Goal: Find specific page/section: Find specific page/section

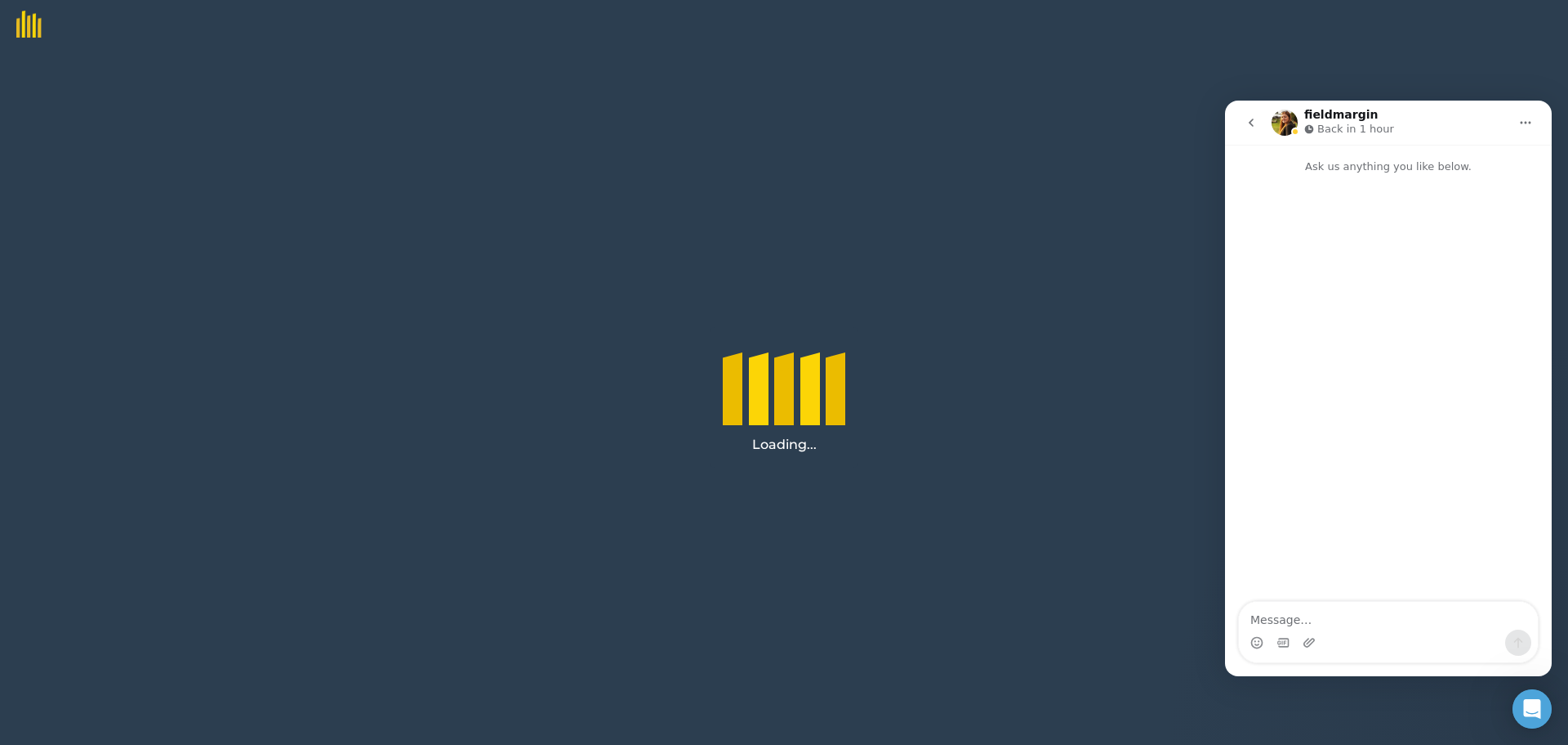
click at [1248, 123] on icon "go back" at bounding box center [1250, 122] width 13 height 13
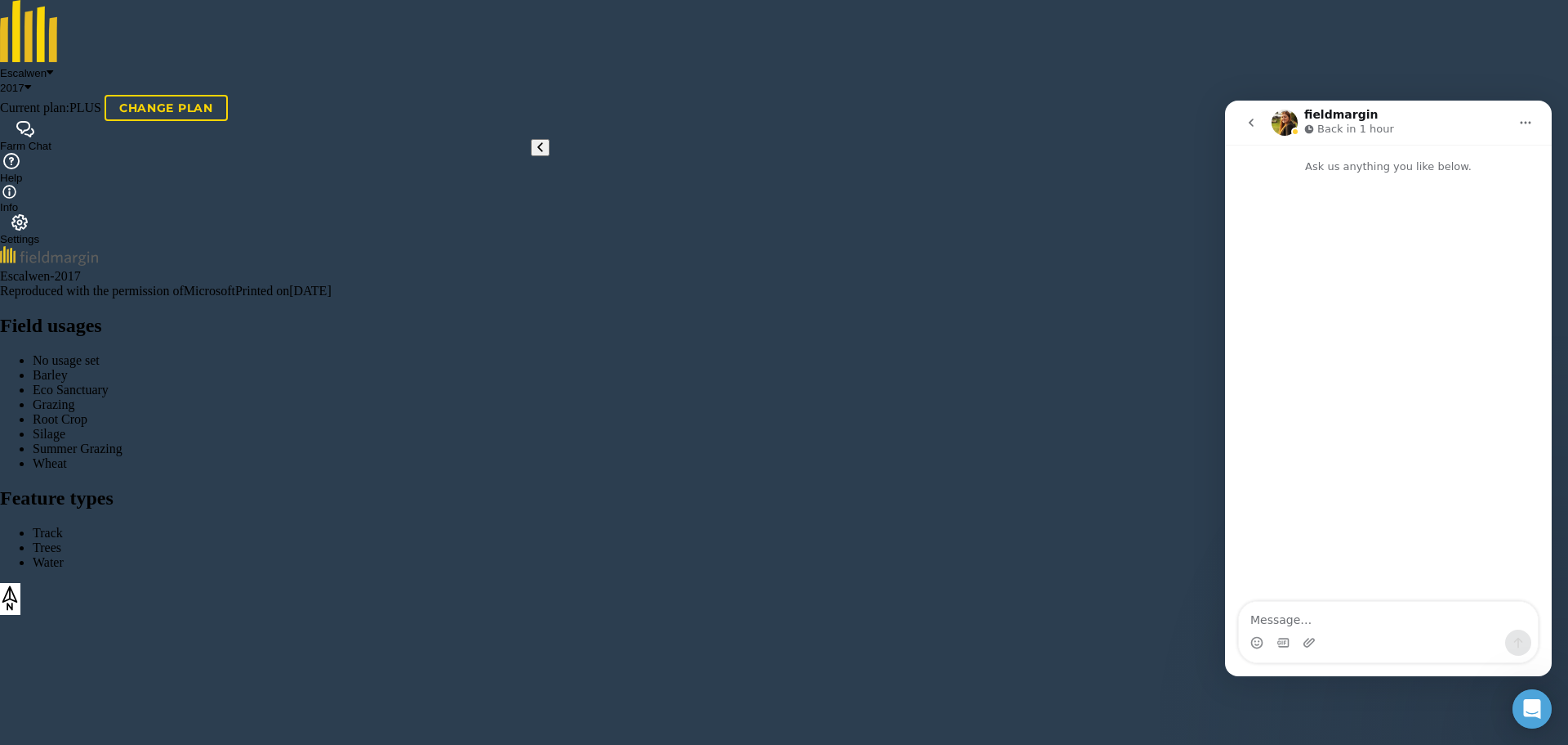
click at [39, 214] on button "Settings" at bounding box center [20, 229] width 39 height 31
click at [1521, 121] on icon "Home" at bounding box center [1526, 122] width 13 height 13
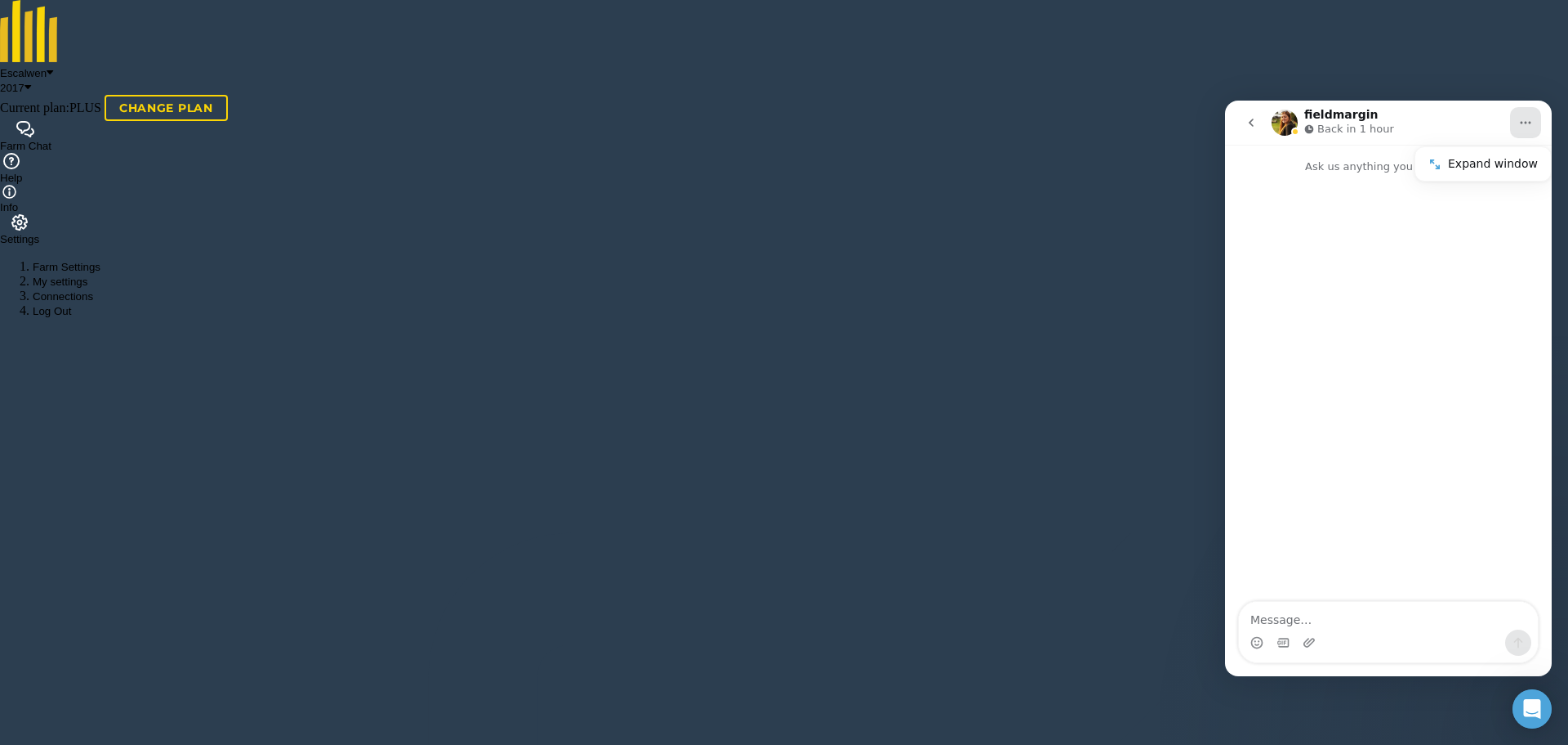
drag, startPoint x: 1198, startPoint y: 293, endPoint x: 84, endPoint y: 57, distance: 1138.7
click at [1243, 124] on button "go back" at bounding box center [1250, 121] width 31 height 31
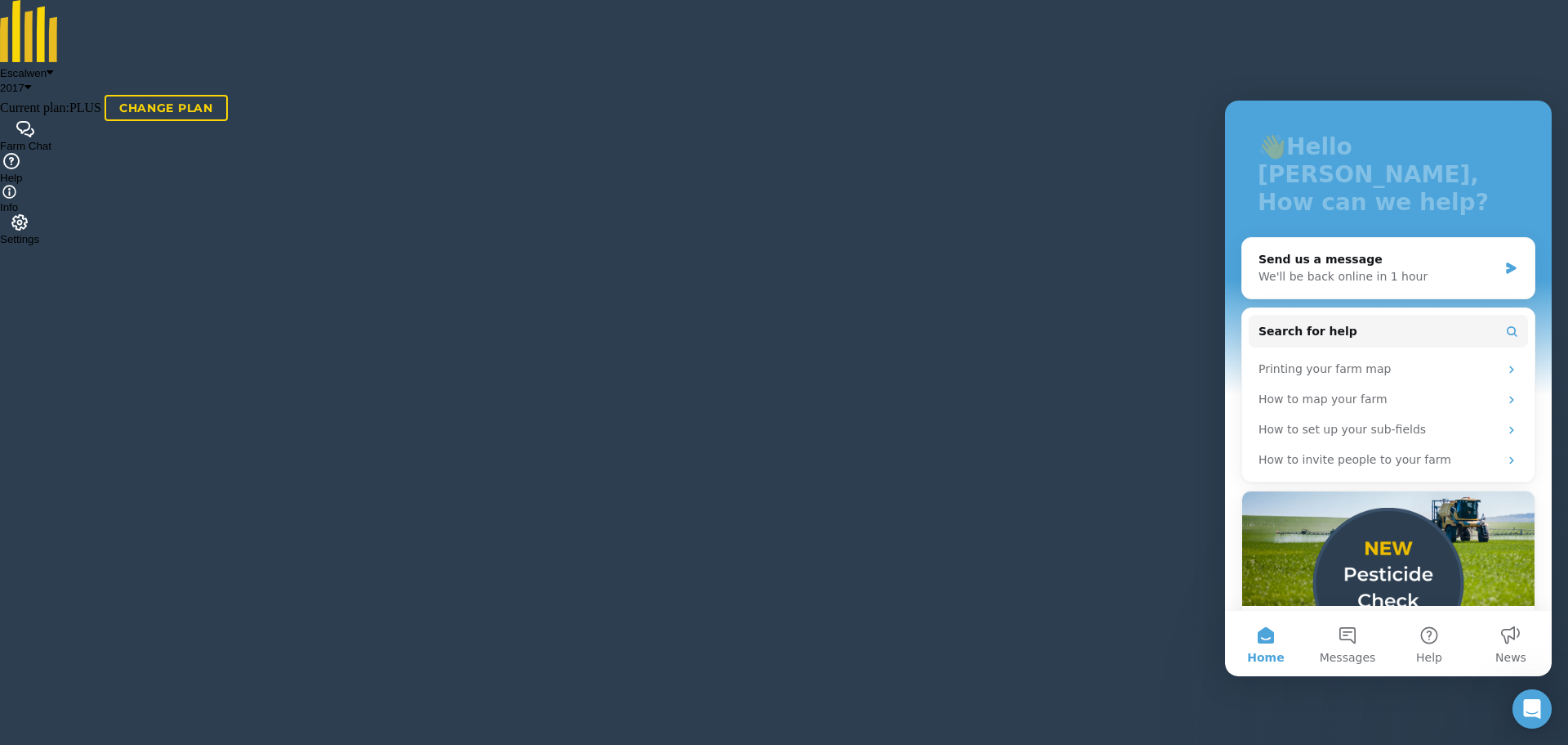
scroll to position [152, 0]
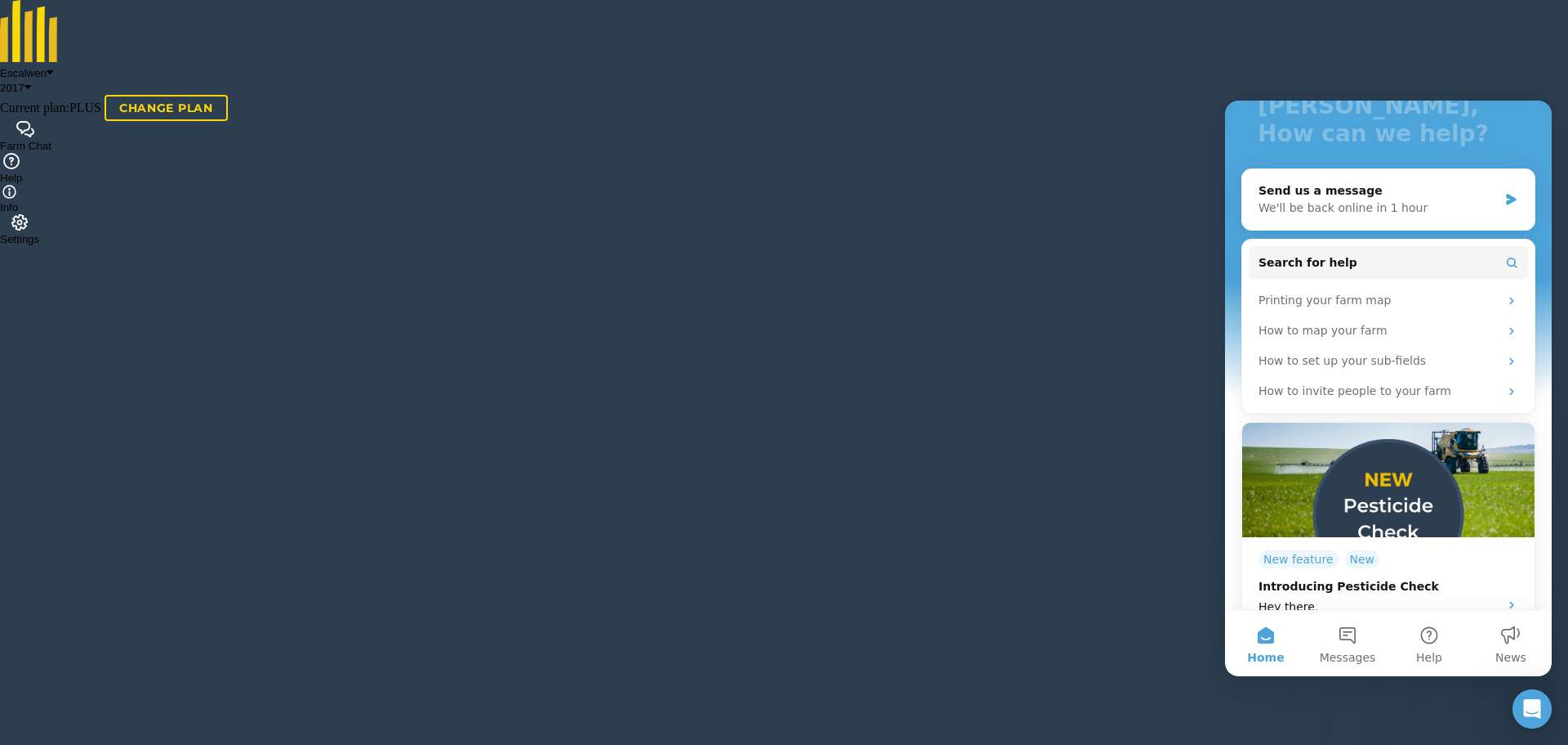
click at [1271, 644] on button "Home" at bounding box center [1265, 643] width 82 height 65
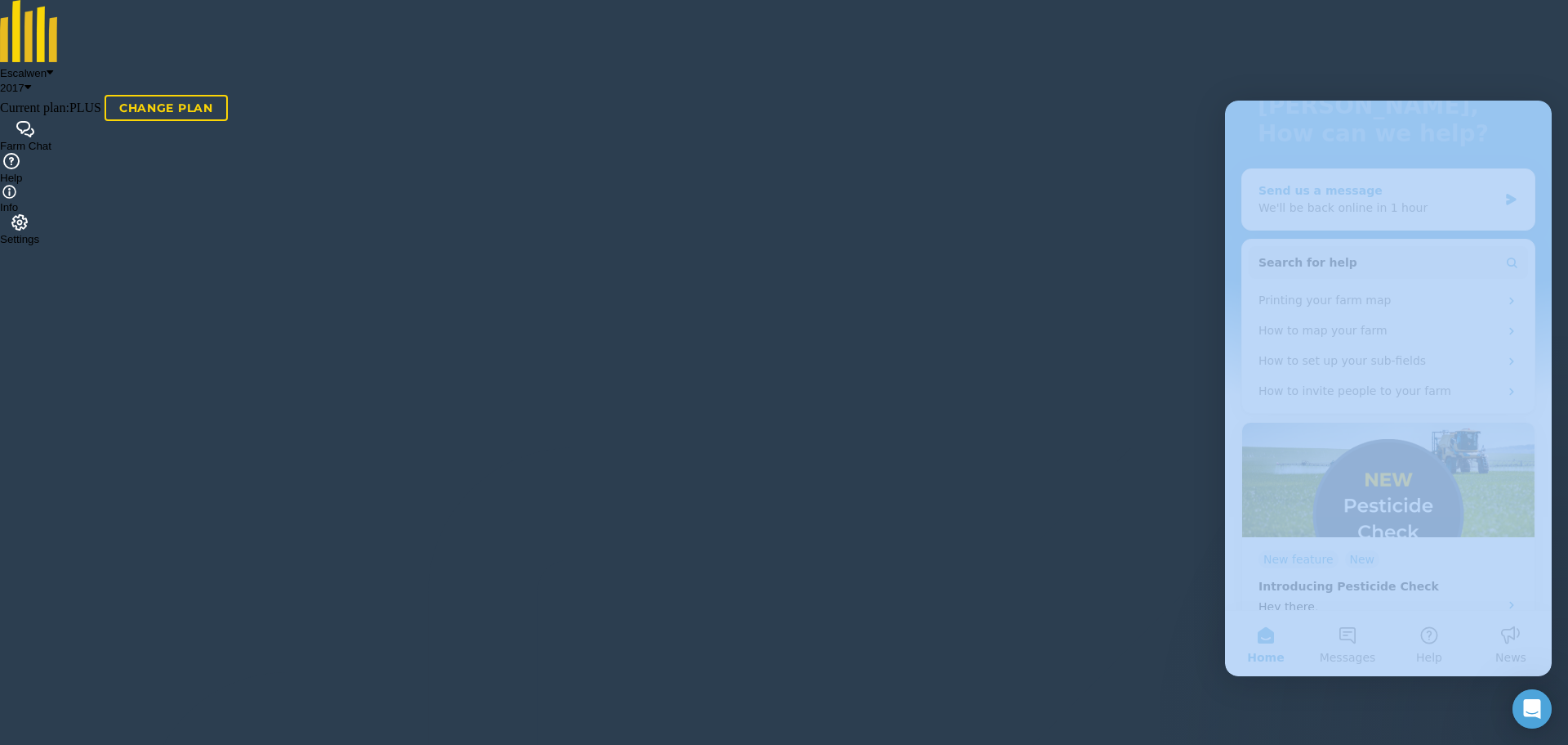
drag, startPoint x: 2485, startPoint y: 200, endPoint x: 1244, endPoint y: 182, distance: 1241.1
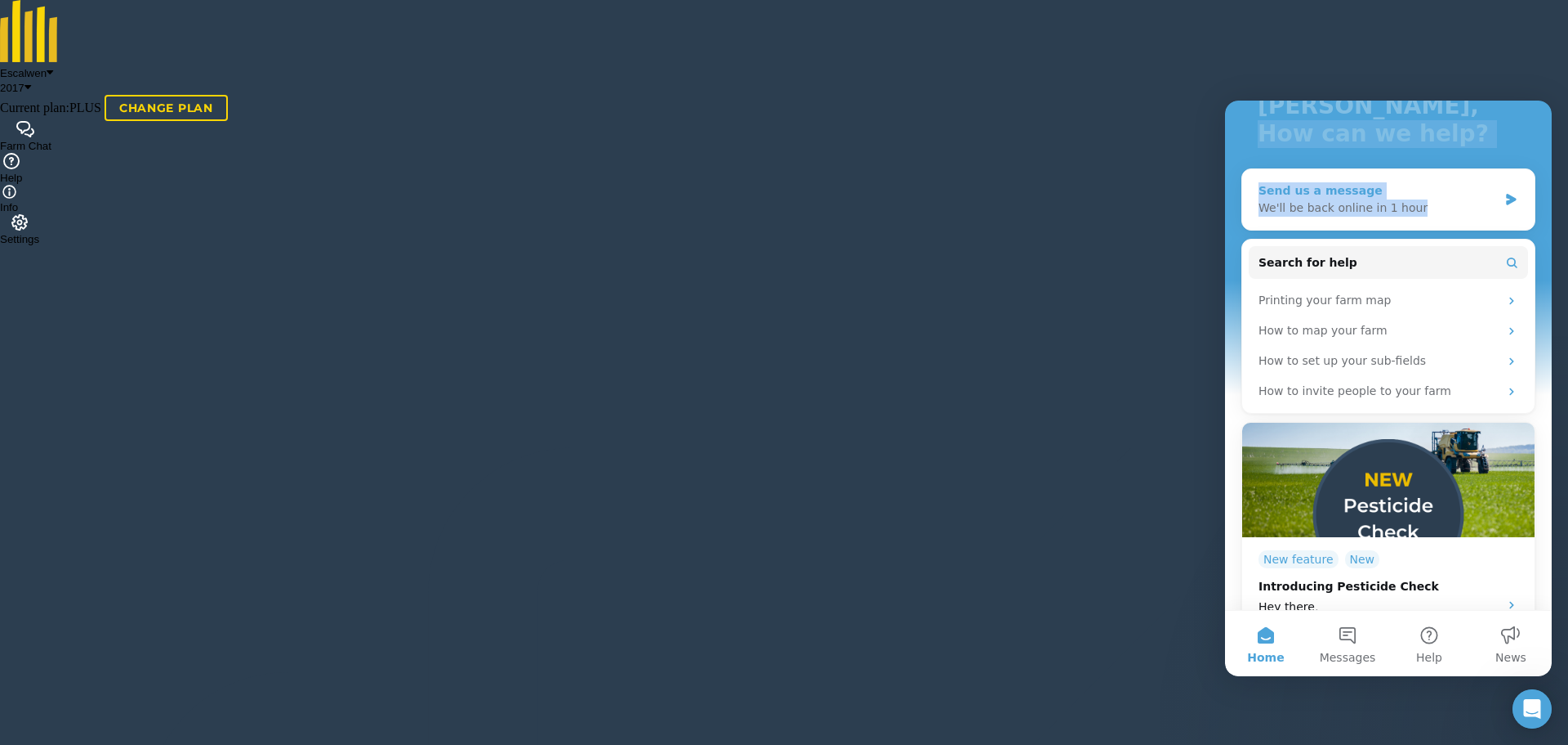
drag, startPoint x: 1263, startPoint y: 122, endPoint x: 1512, endPoint y: 174, distance: 254.4
click at [1512, 174] on div "👋Hello [PERSON_NAME], How can we help? Send us a message We'll be back online i…" at bounding box center [1388, 293] width 326 height 689
click at [39, 214] on button "Settings" at bounding box center [20, 229] width 39 height 31
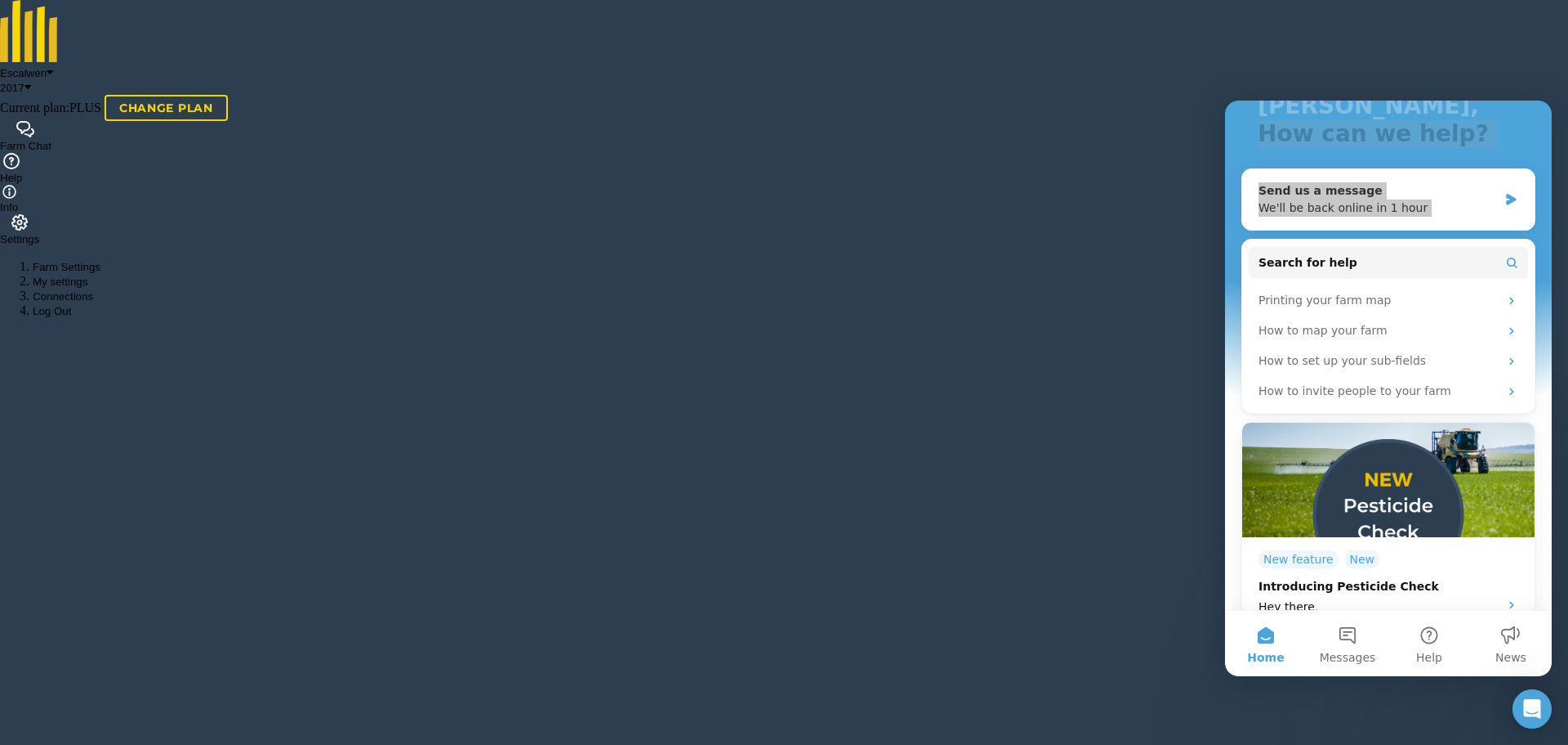
drag, startPoint x: 303, startPoint y: 35, endPoint x: 1001, endPoint y: 363, distance: 771.2
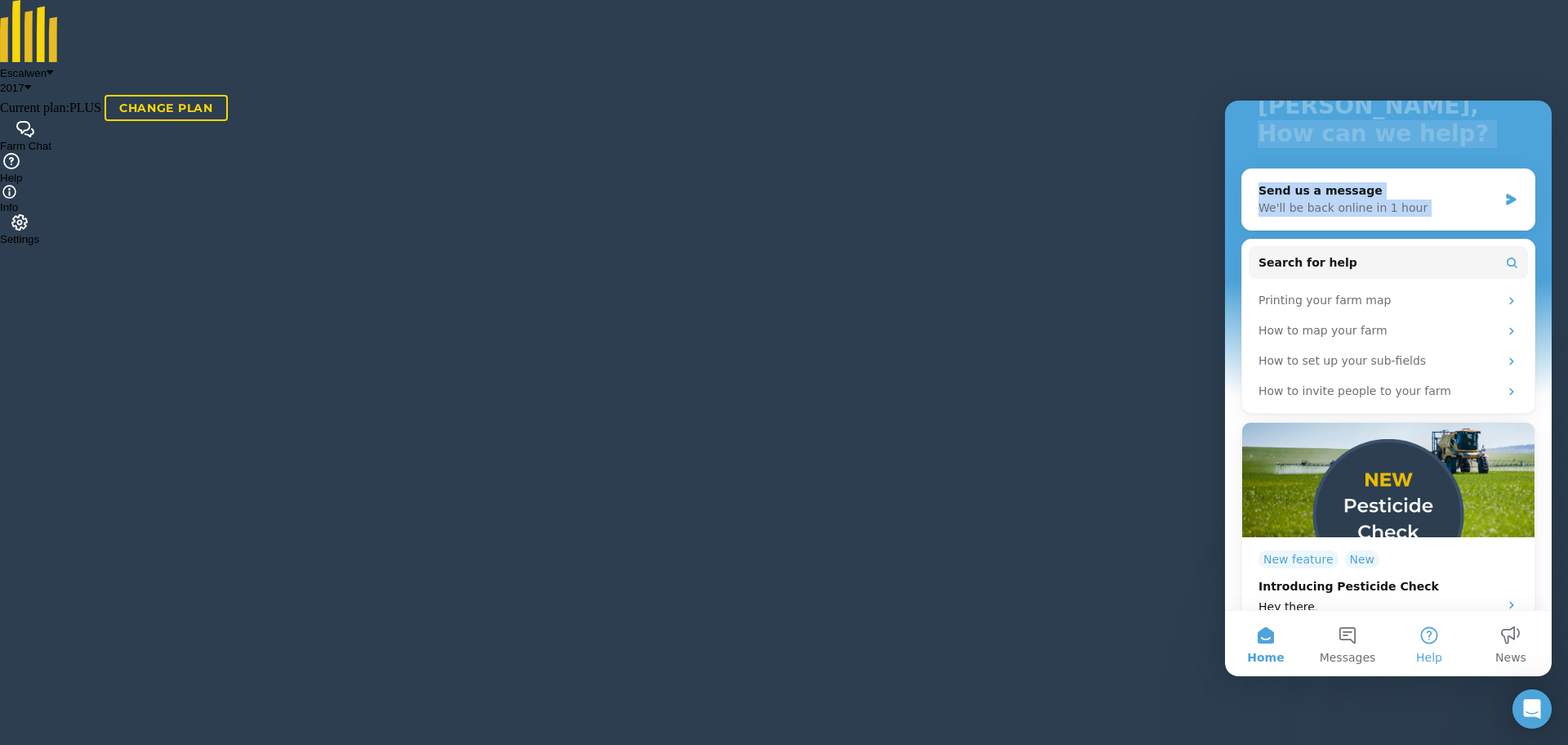
click at [1443, 646] on button "Help" at bounding box center [1429, 643] width 82 height 65
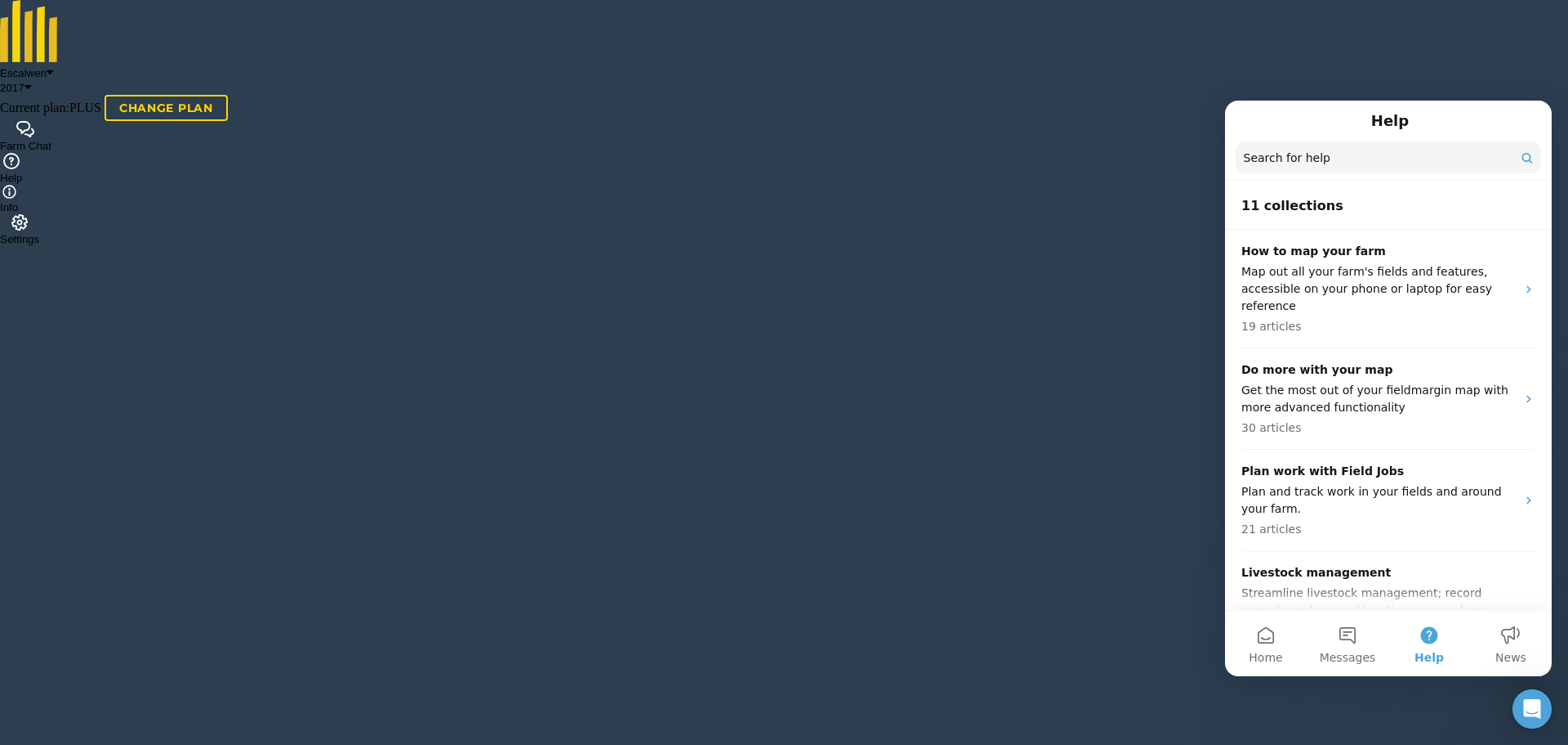
click at [37, 27] on img at bounding box center [29, 31] width 58 height 62
click at [31, 82] on button "2017" at bounding box center [15, 88] width 31 height 12
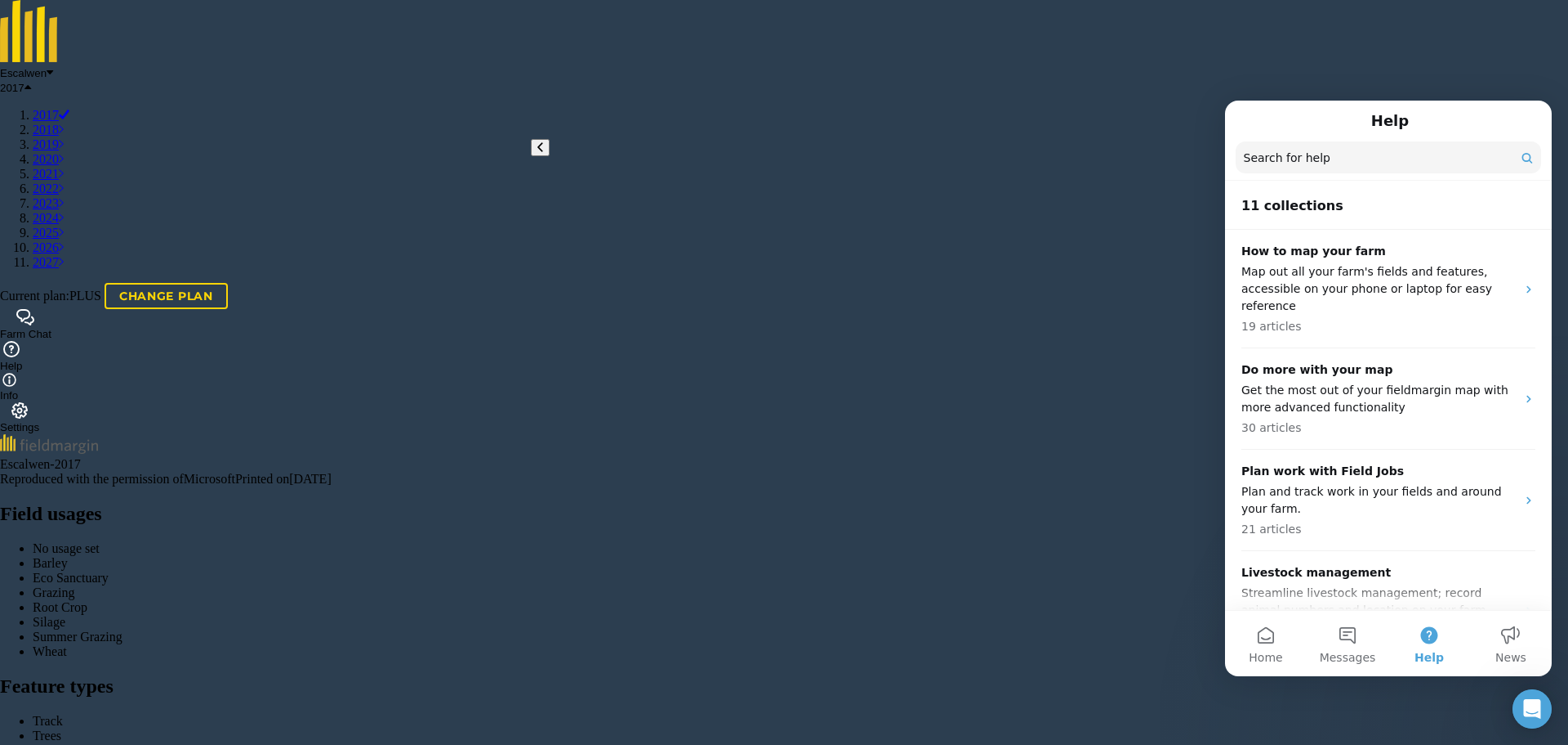
scroll to position [76, 0]
click at [64, 240] on icon at bounding box center [61, 233] width 5 height 14
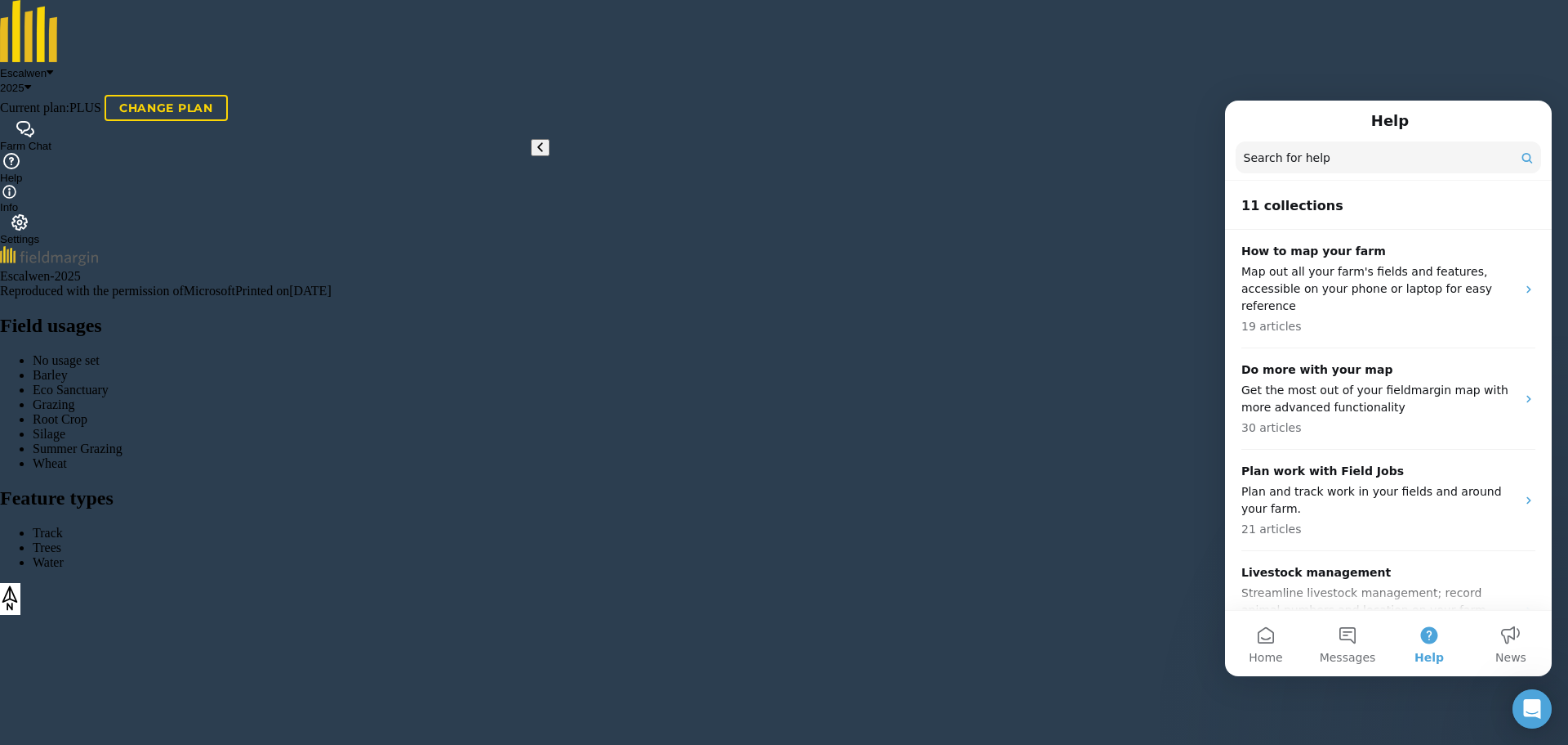
type input "fer"
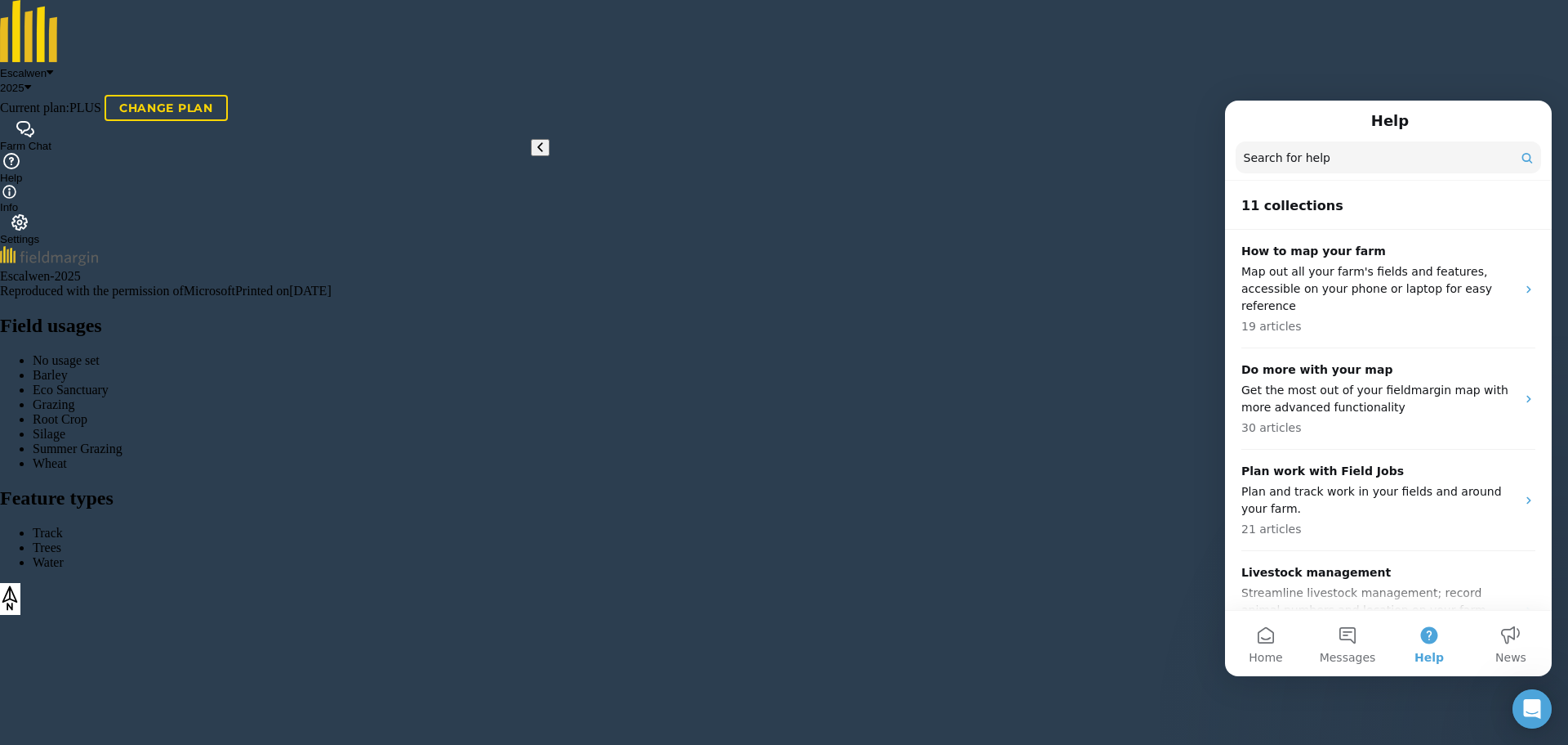
scroll to position [82, 0]
type input "fertilizing m"
drag, startPoint x: 219, startPoint y: 175, endPoint x: 21, endPoint y: 154, distance: 199.1
